Goal: Task Accomplishment & Management: Complete application form

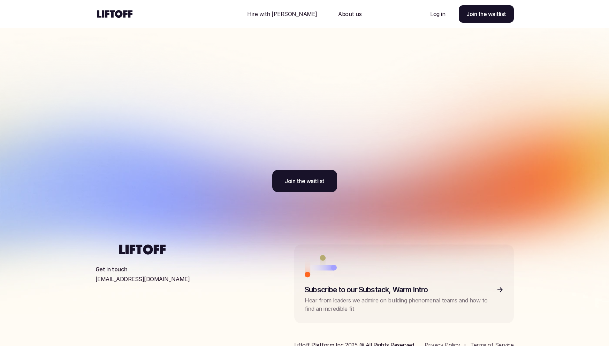
scroll to position [2231, 0]
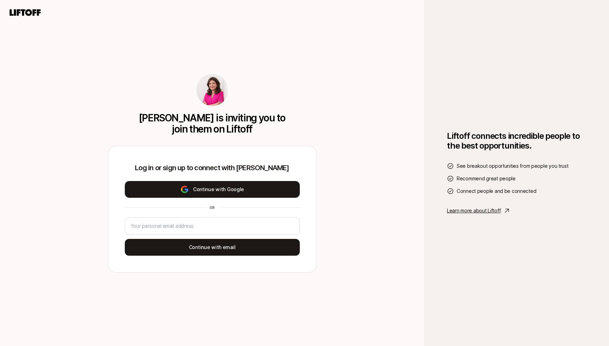
click at [224, 182] on button "Continue with Google" at bounding box center [212, 189] width 175 height 17
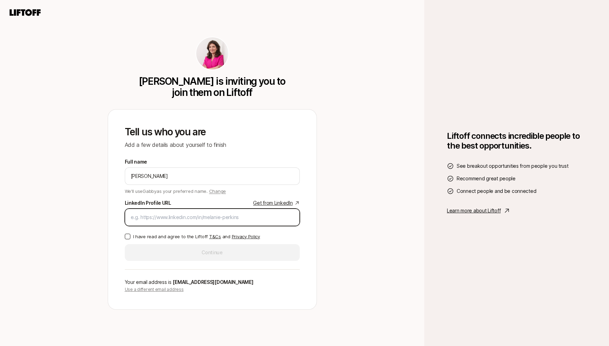
paste input "[URL][DOMAIN_NAME]"
type input "[URL][DOMAIN_NAME]"
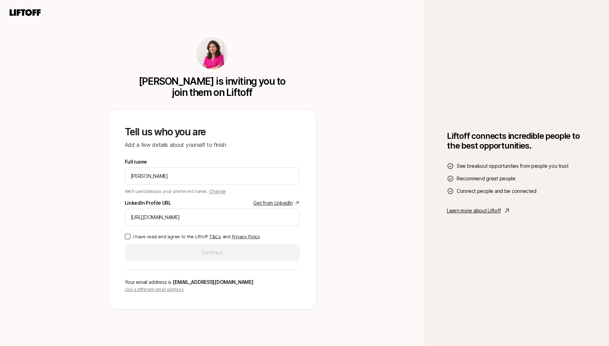
click at [124, 236] on div "Tell us who you are Add a few details about yourself to finish Full name Gabby …" at bounding box center [212, 210] width 209 height 200
click at [128, 237] on button "I have read and agree to the Liftoff T&Cs and Privacy Policy" at bounding box center [128, 237] width 6 height 6
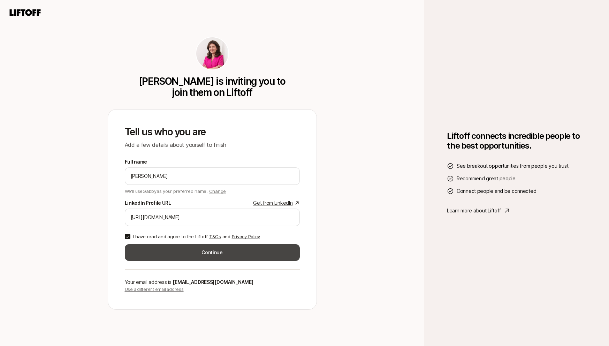
click at [200, 249] on button "Continue" at bounding box center [212, 252] width 175 height 17
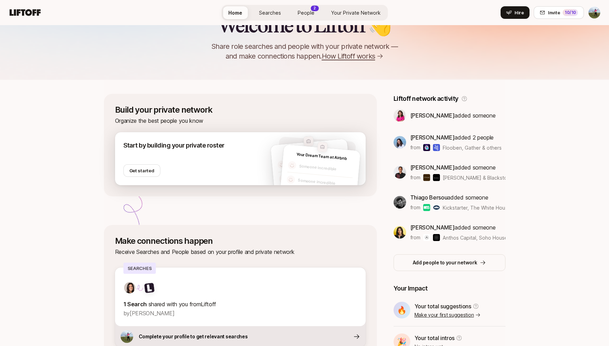
scroll to position [31, 0]
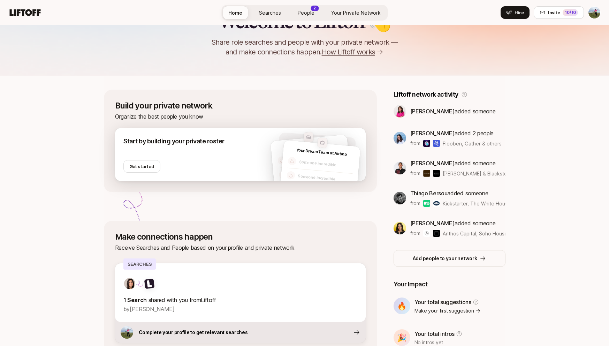
click at [235, 172] on div "Start by building your private roster Get started" at bounding box center [218, 154] width 207 height 53
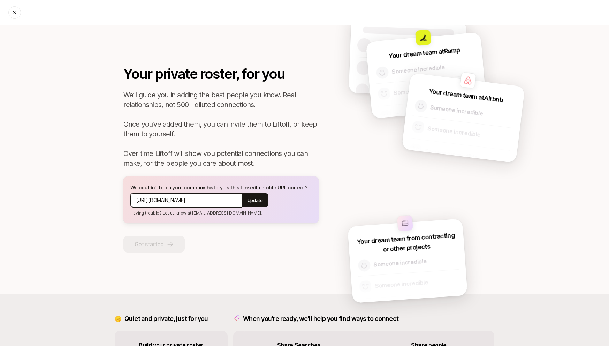
drag, startPoint x: 200, startPoint y: 199, endPoint x: 87, endPoint y: 199, distance: 112.7
click at [81, 200] on div "Your private roster, for you We’ll guide you in adding the best people you know…" at bounding box center [304, 159] width 453 height 269
click at [178, 203] on input "https://www.linkedin.com/in/gabbyetrogcohen/" at bounding box center [186, 200] width 100 height 8
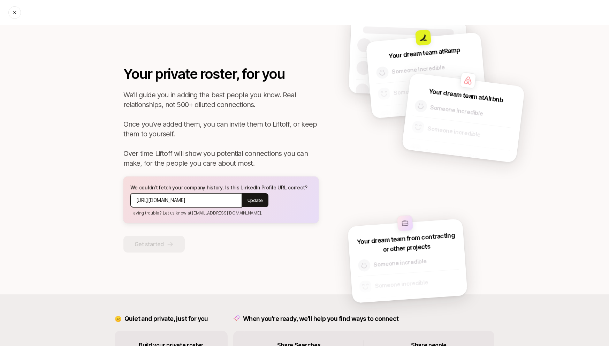
paste input "linkedin.com/in/gabbyetrogcohen"
type input "linkedin.com/in/gabbyetrogcohen"
click at [260, 198] on p "Update" at bounding box center [255, 200] width 15 height 7
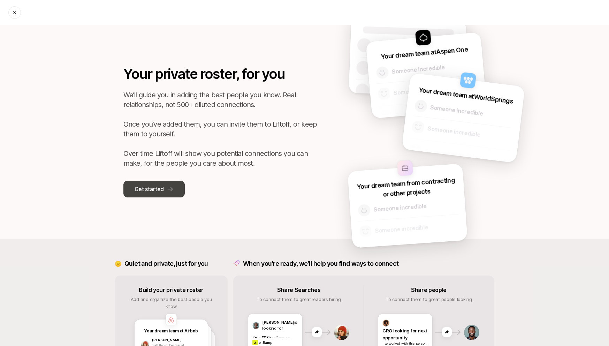
click at [137, 186] on p "Get started" at bounding box center [149, 189] width 29 height 9
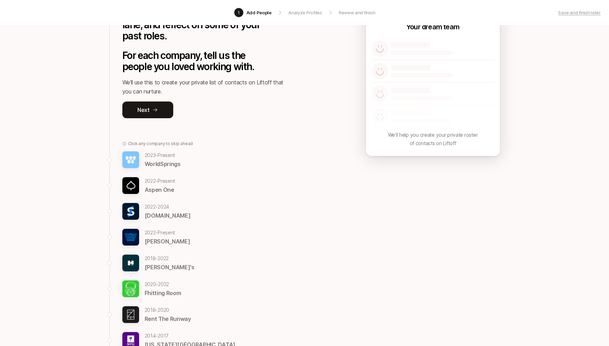
scroll to position [74, 0]
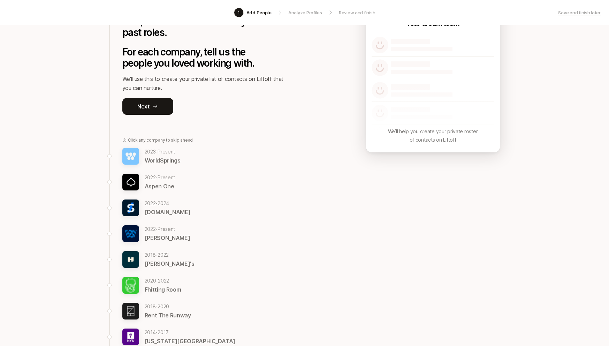
click at [151, 184] on p "Aspen One" at bounding box center [160, 186] width 31 height 9
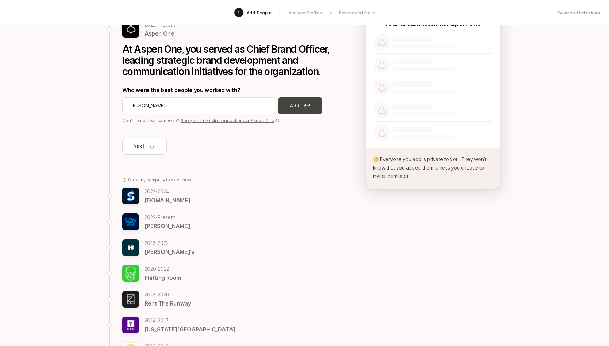
type input "Jessica Jacobi"
click at [306, 102] on button "Add" at bounding box center [300, 105] width 45 height 17
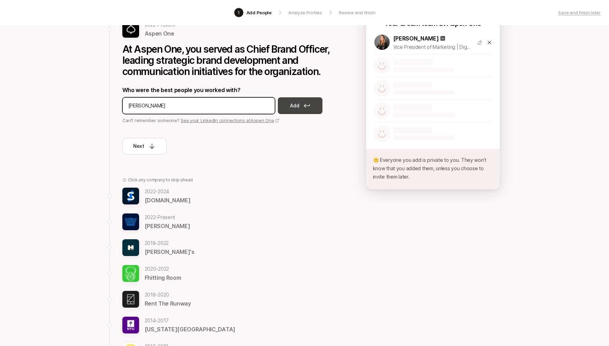
type input "Lauren Myatt"
click at [294, 106] on p "Add" at bounding box center [294, 106] width 9 height 8
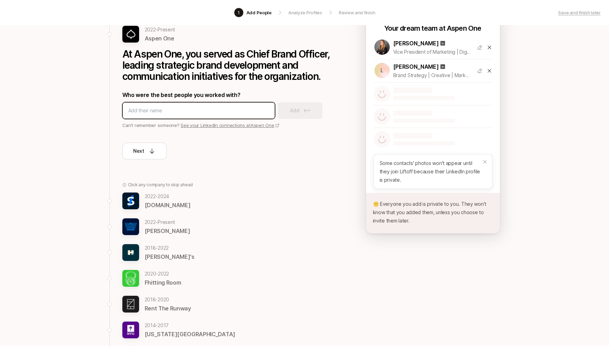
scroll to position [67, 0]
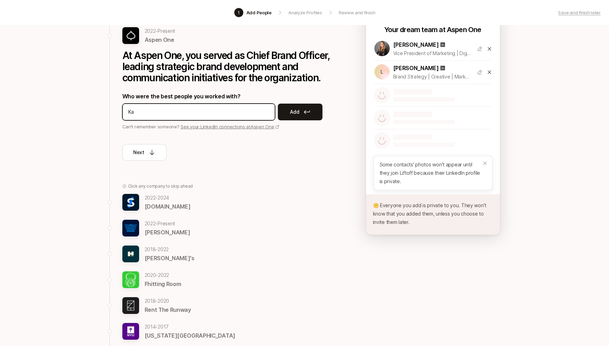
type input "K"
type input "Rachel Winter"
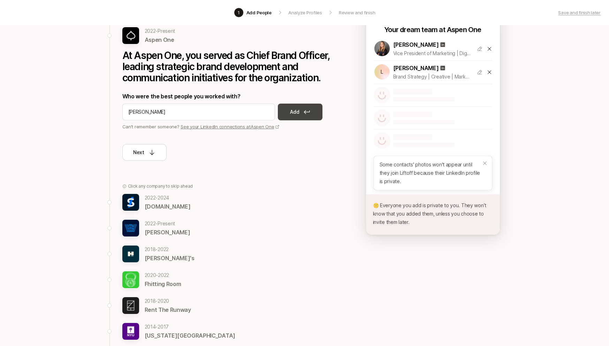
click at [306, 114] on button "Add" at bounding box center [300, 112] width 45 height 17
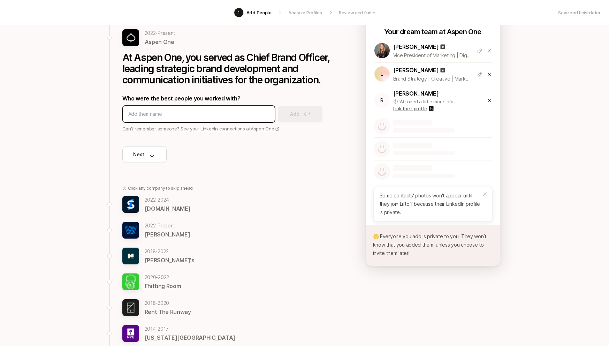
scroll to position [66, 0]
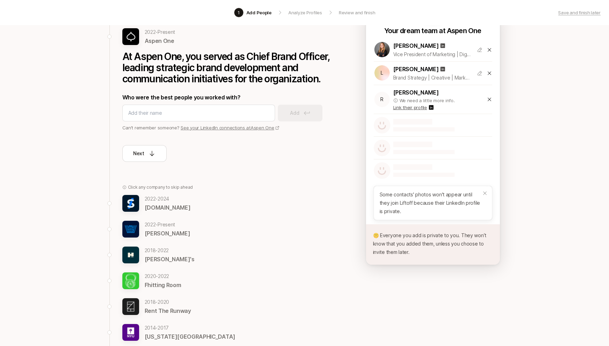
click at [420, 106] on p "Link their profile" at bounding box center [410, 107] width 34 height 7
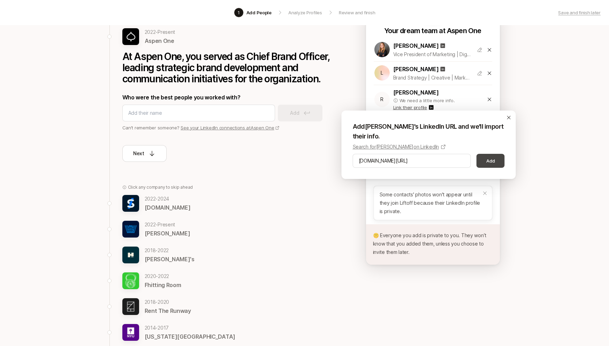
type input "linkedin.com/in/rachelfeit"
click at [487, 158] on button "Add" at bounding box center [491, 161] width 28 height 14
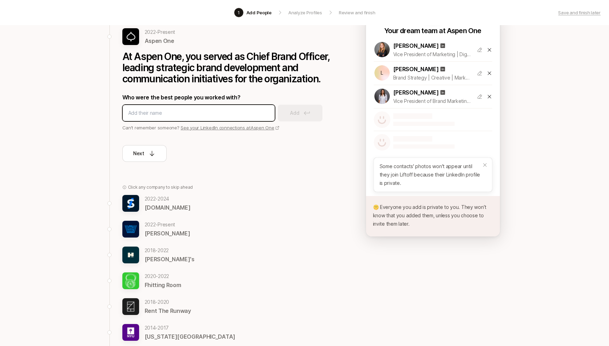
click at [220, 110] on input at bounding box center [198, 113] width 141 height 8
type input "kaitlin"
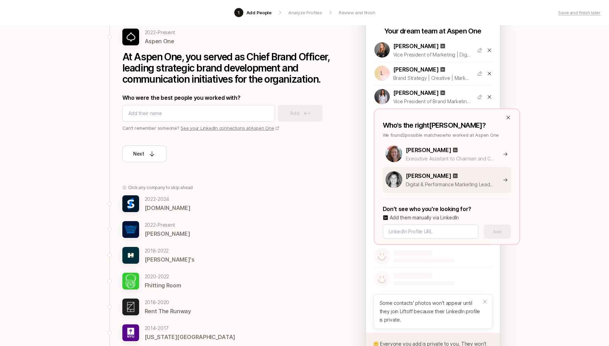
click at [449, 180] on div "Kaitlin Piosa" at bounding box center [465, 175] width 118 height 9
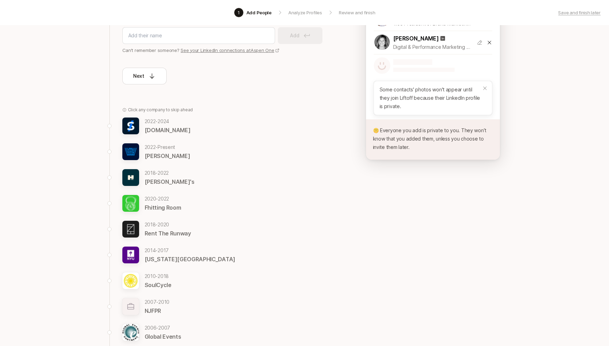
scroll to position [148, 0]
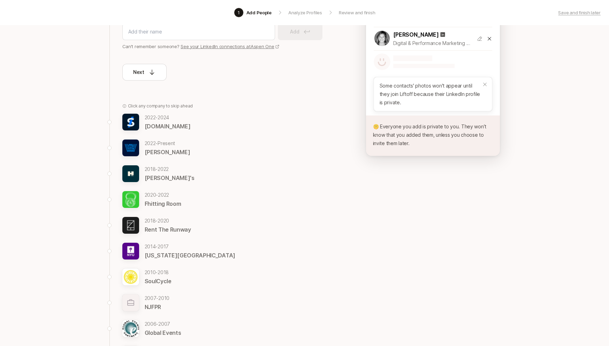
click at [158, 173] on p "Harry's" at bounding box center [170, 177] width 50 height 9
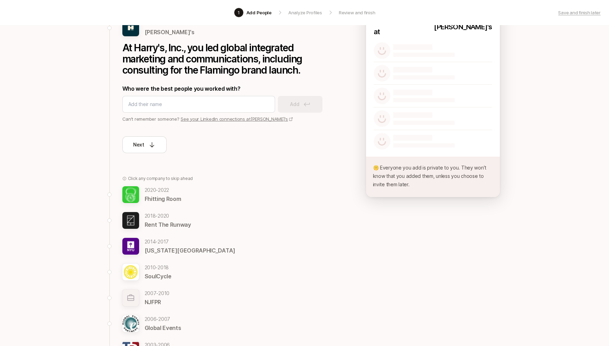
scroll to position [0, 0]
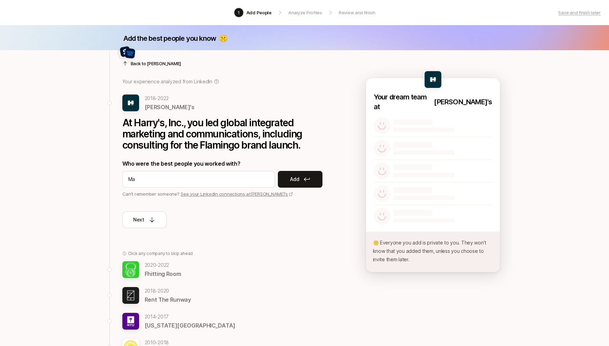
type input "M"
type input "Biz Lindsay"
click at [306, 184] on button "Add" at bounding box center [300, 179] width 45 height 17
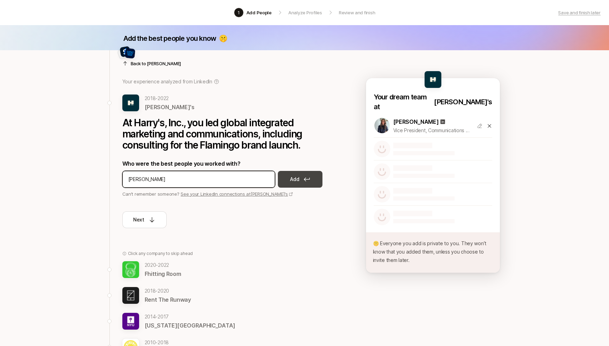
type input "Maggie"
click at [297, 181] on p "Add" at bounding box center [294, 179] width 9 height 8
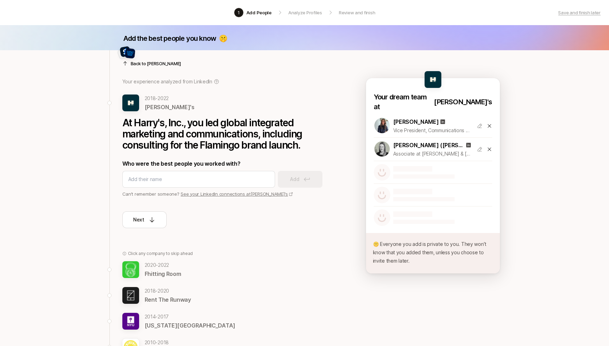
click at [490, 147] on icon at bounding box center [490, 150] width 6 height 6
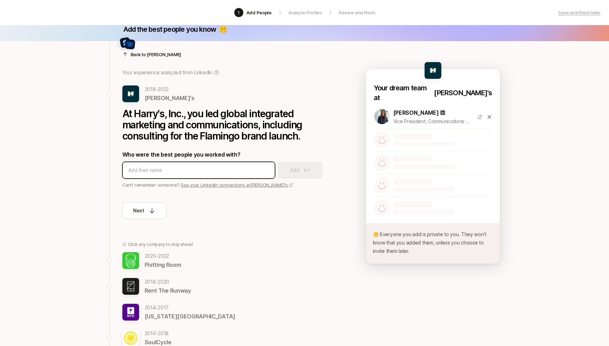
click at [189, 173] on input at bounding box center [198, 170] width 141 height 8
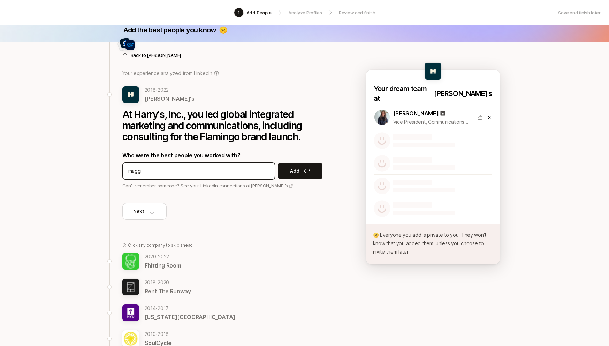
type input "maggie"
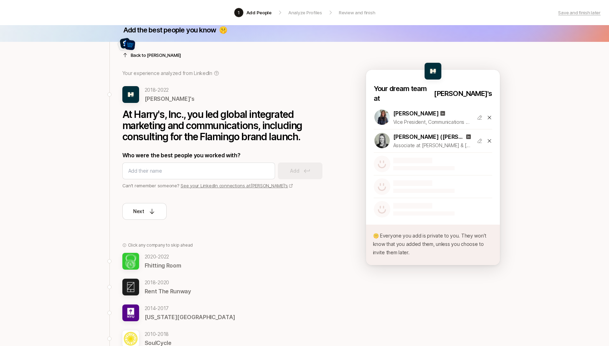
click at [489, 138] on icon at bounding box center [490, 141] width 6 height 6
click at [199, 187] on link "See your LinkedIn connections at Harry's" at bounding box center [237, 186] width 113 height 6
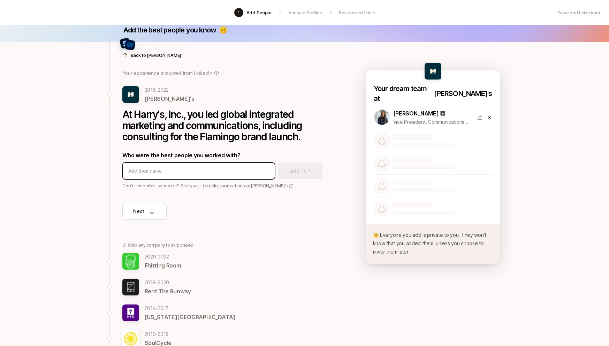
click at [177, 171] on input at bounding box center [198, 171] width 141 height 8
paste input "https://www.linkedin.com/in/alexandraweheda"
type input "https://www.linkedin.com/in/alexandraweheda"
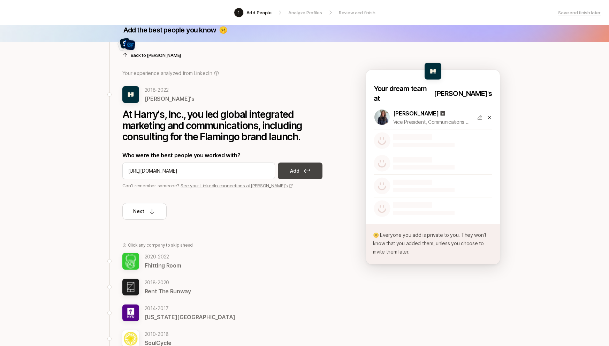
click at [295, 171] on p "Add" at bounding box center [294, 171] width 9 height 8
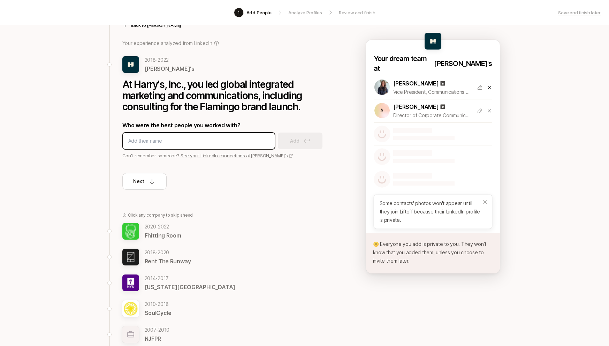
scroll to position [47, 0]
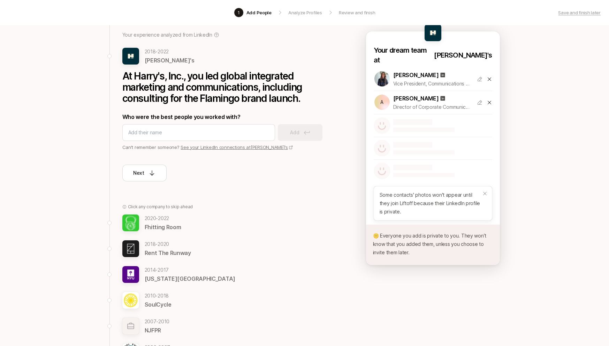
click at [170, 242] on p "2018 - 2020" at bounding box center [168, 244] width 46 height 8
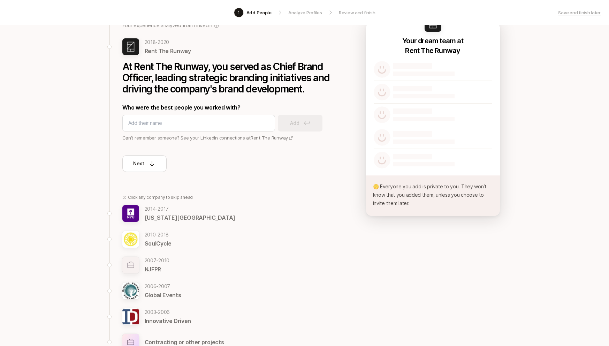
scroll to position [56, 0]
click at [260, 140] on link "See your LinkedIn connections at Rent The Runway" at bounding box center [237, 138] width 113 height 6
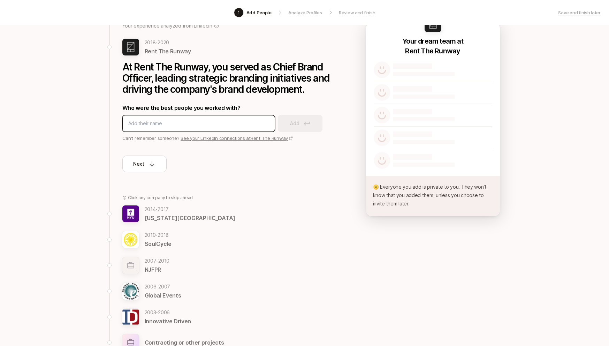
click at [153, 123] on input at bounding box center [198, 123] width 141 height 8
paste input "linkedin.com/in/alisonrappaport"
type input "linkedin.com/in/alisonrappaport"
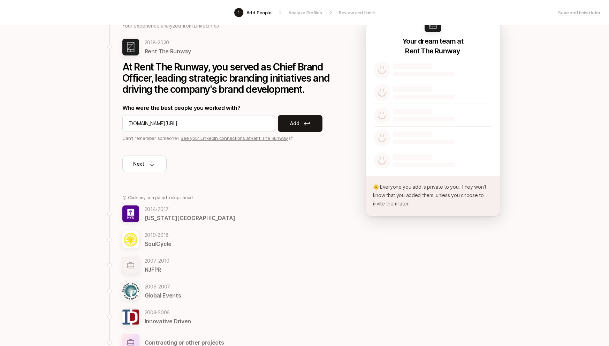
drag, startPoint x: 311, startPoint y: 122, endPoint x: 283, endPoint y: 83, distance: 48.8
click at [311, 122] on button "Add" at bounding box center [300, 123] width 45 height 17
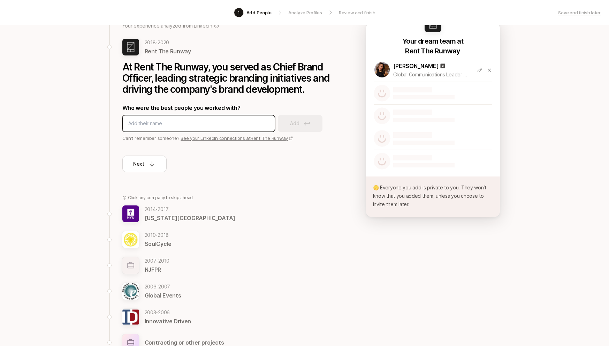
paste input "linkedin.com/in/allison-kinney-56b96639"
type input "linkedin.com/in/allison-kinney-56b96639"
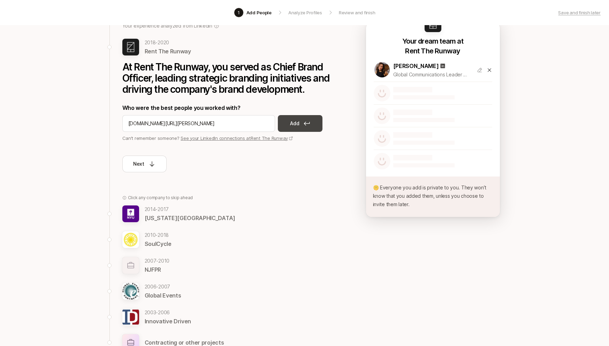
click at [302, 119] on button "Add" at bounding box center [300, 123] width 45 height 17
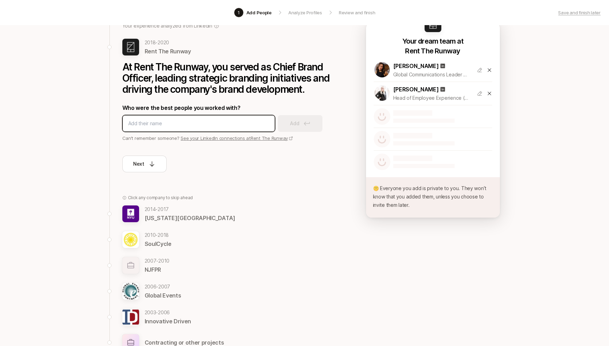
click at [178, 126] on input at bounding box center [198, 123] width 141 height 8
paste input "linkedin.com/in/alisonvpierce"
type input "linkedin.com/in/alisonvpierce"
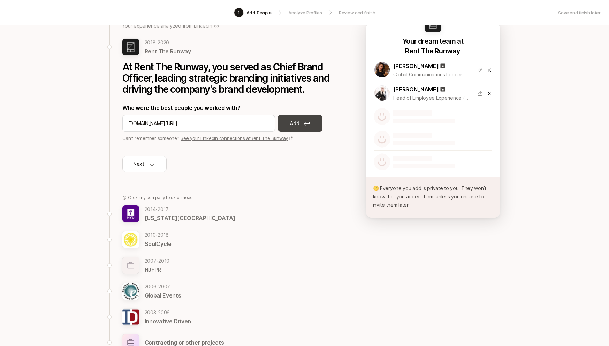
click at [304, 121] on icon at bounding box center [307, 123] width 6 height 4
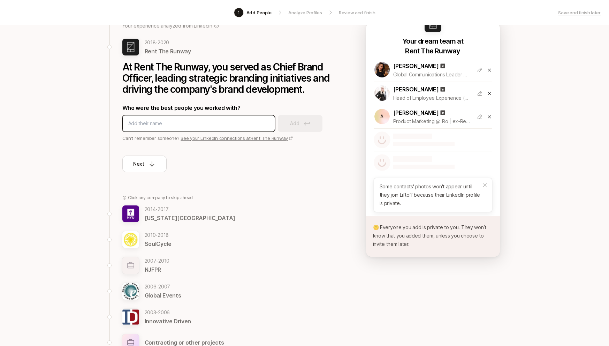
paste input "linkedin.com/in/alyssa-bronander"
type input "linkedin.com/in/alyssa-bronander"
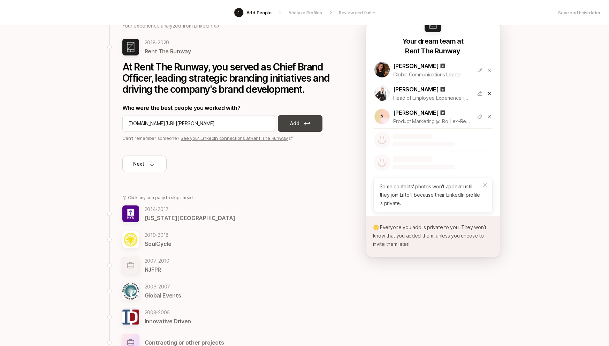
click at [292, 127] on p "Add" at bounding box center [294, 123] width 9 height 8
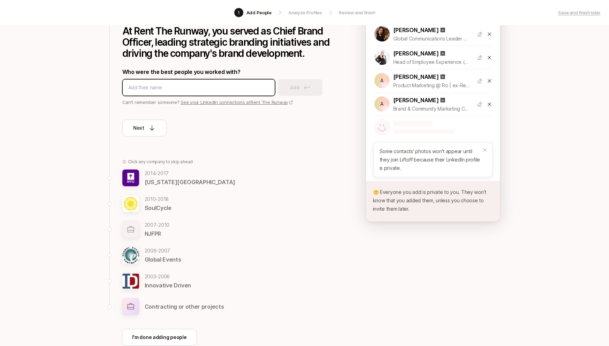
scroll to position [94, 0]
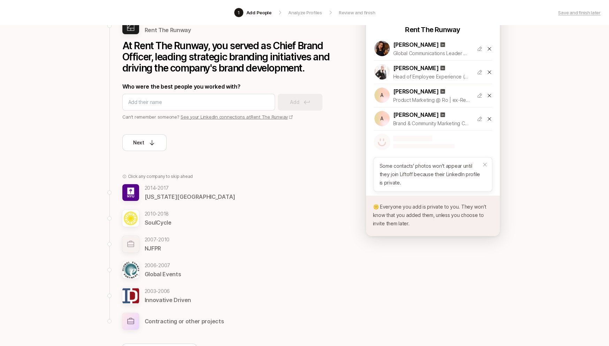
click at [154, 214] on p "2010 - 2018" at bounding box center [158, 214] width 27 height 8
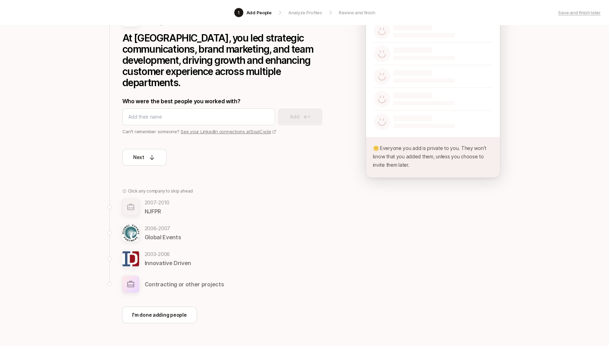
scroll to position [85, 0]
click at [240, 128] on link "See your LinkedIn connections at SoulCycle" at bounding box center [229, 131] width 96 height 6
